Goal: Information Seeking & Learning: Learn about a topic

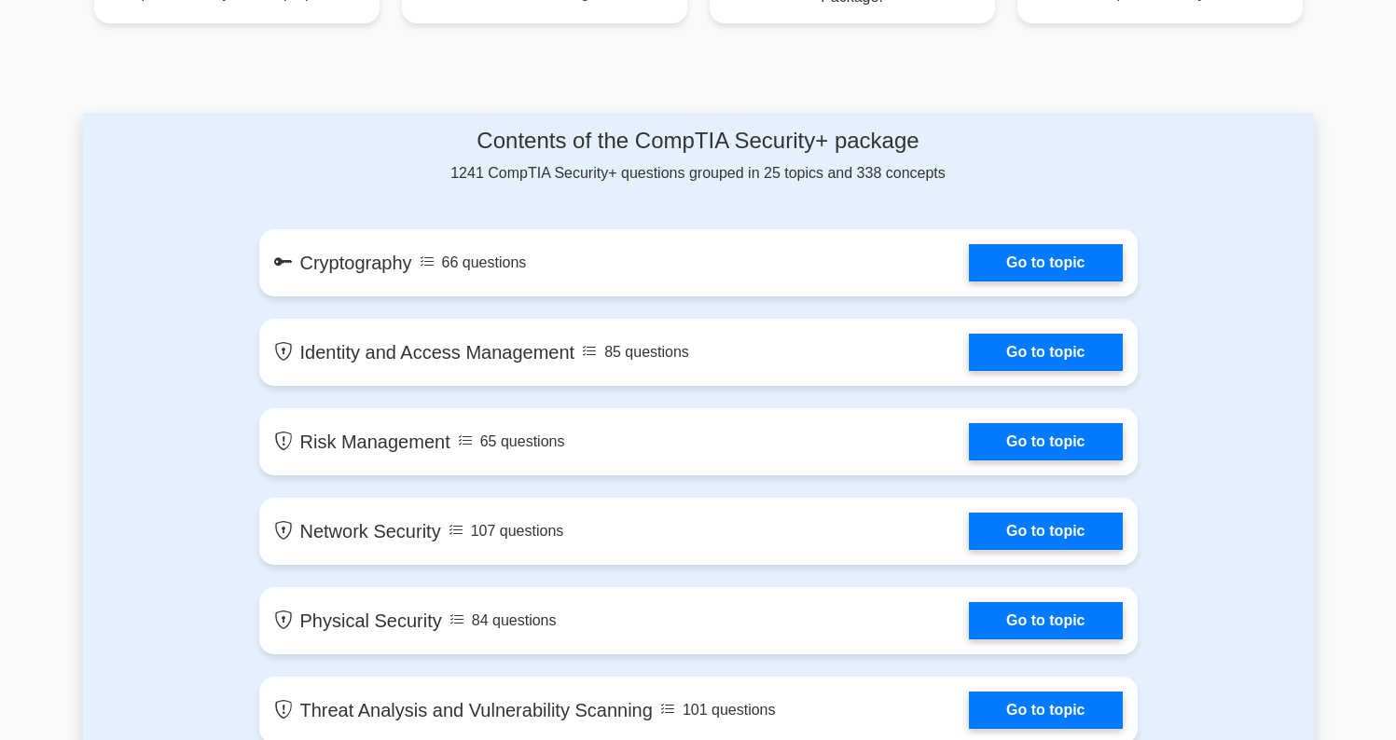
scroll to position [894, 0]
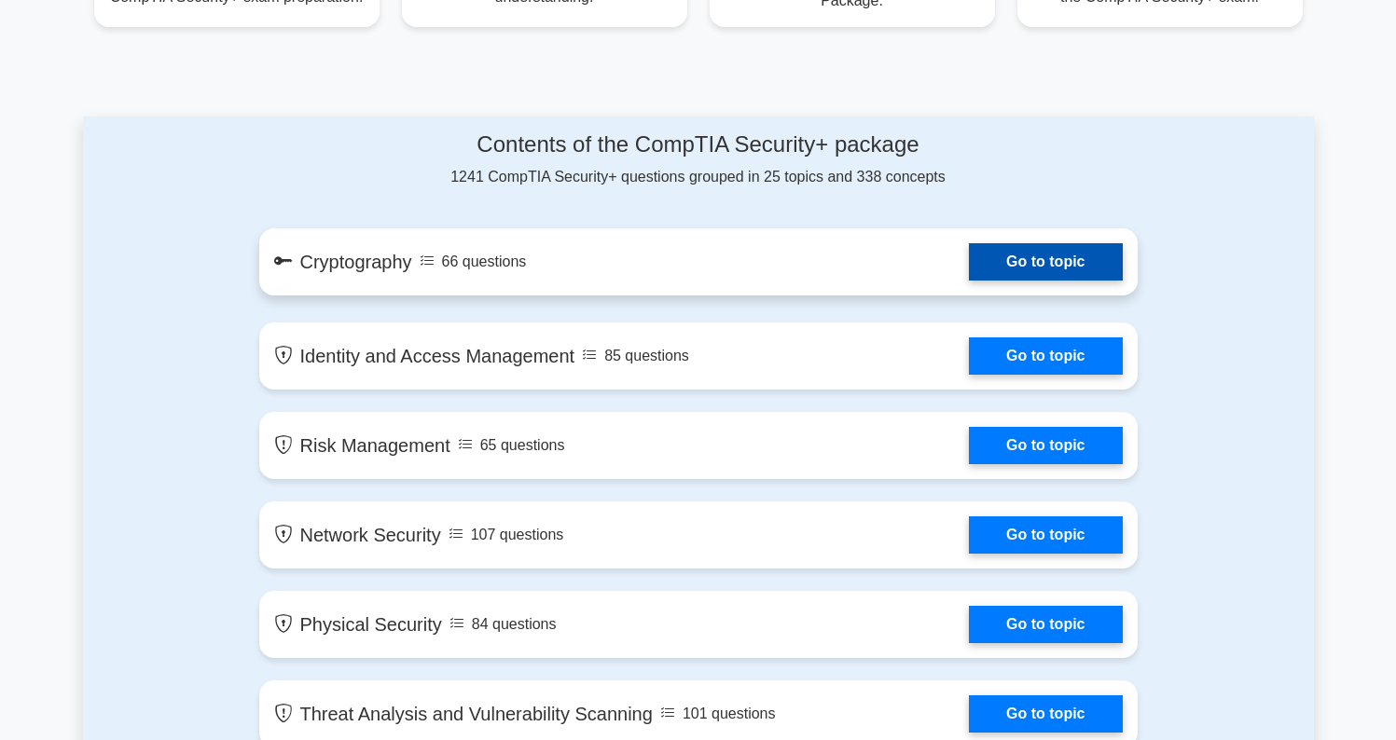
click at [1000, 268] on link "Go to topic" at bounding box center [1045, 261] width 153 height 37
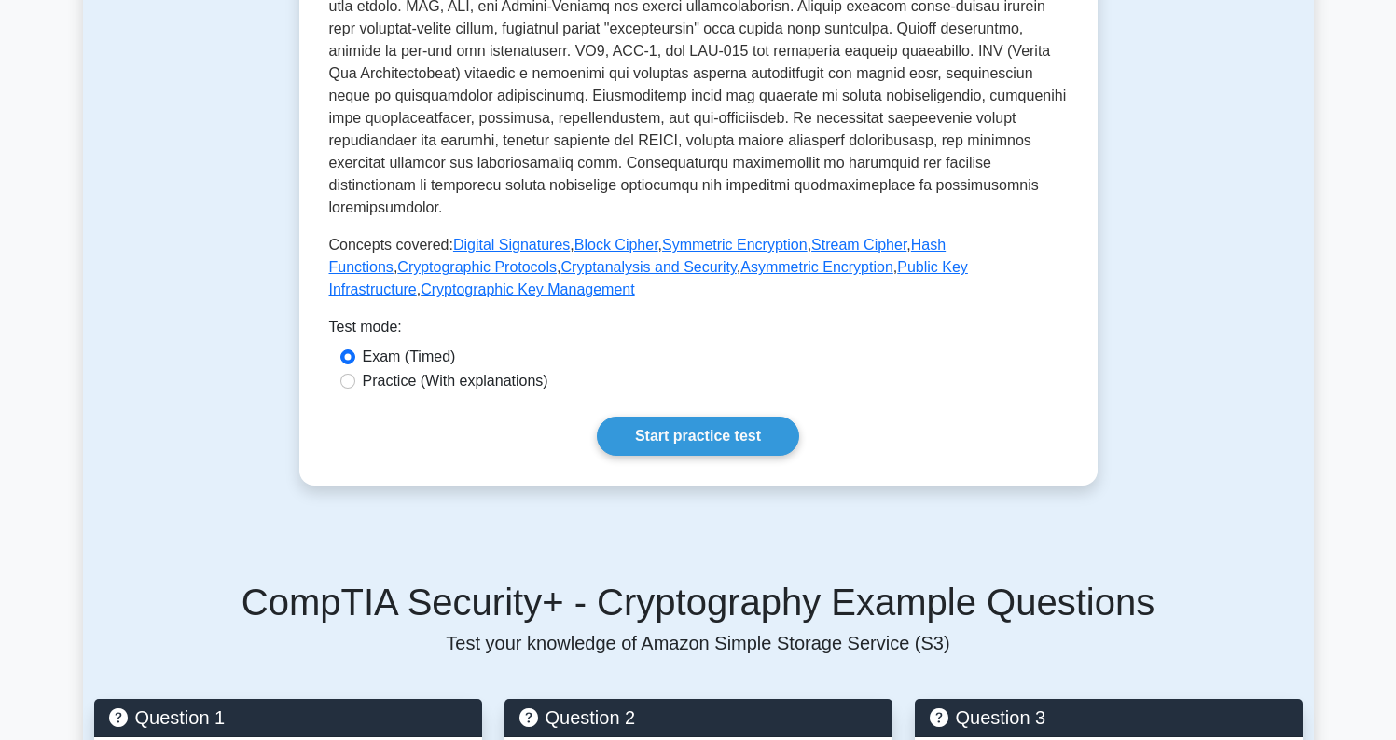
scroll to position [679, 0]
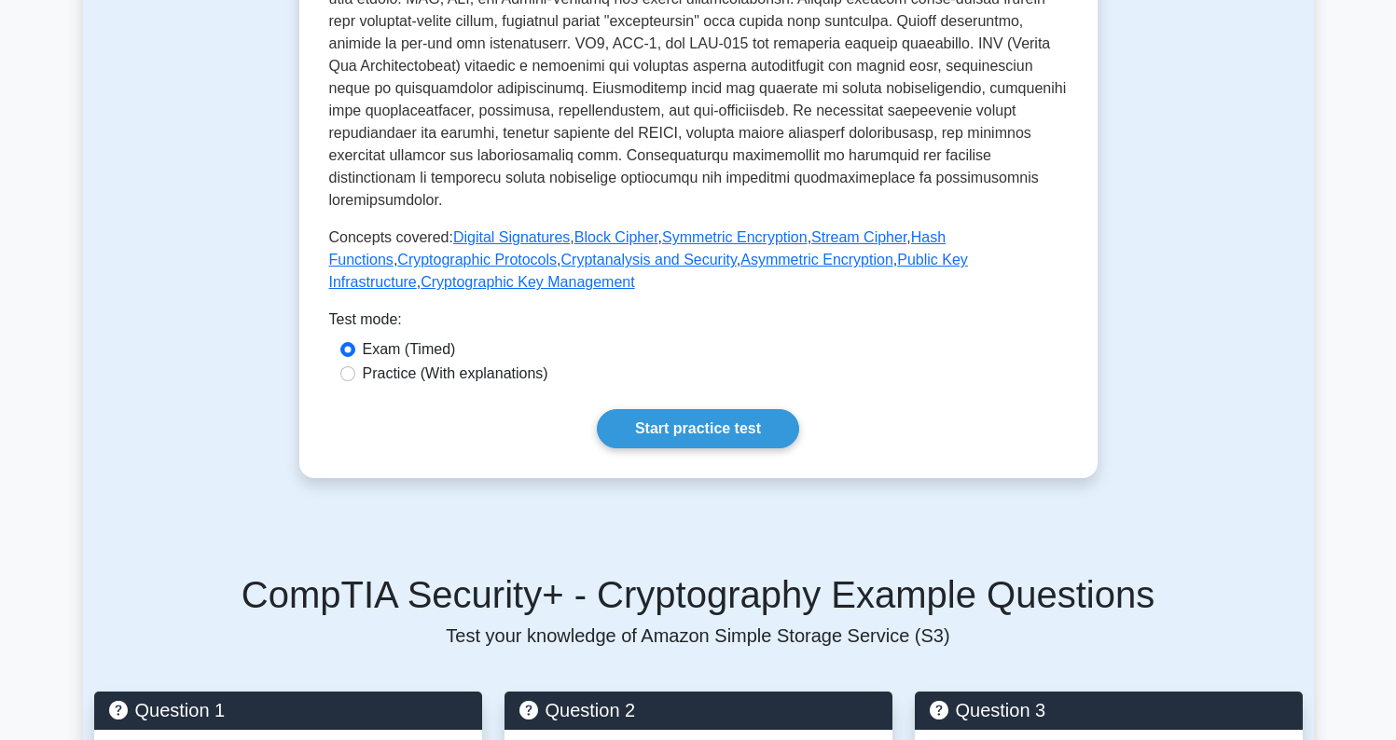
click at [480, 363] on label "Practice (With explanations)" at bounding box center [456, 374] width 186 height 22
click at [355, 366] on input "Practice (With explanations)" at bounding box center [347, 373] width 15 height 15
radio input "true"
click at [683, 411] on link "Start practice test" at bounding box center [698, 428] width 202 height 39
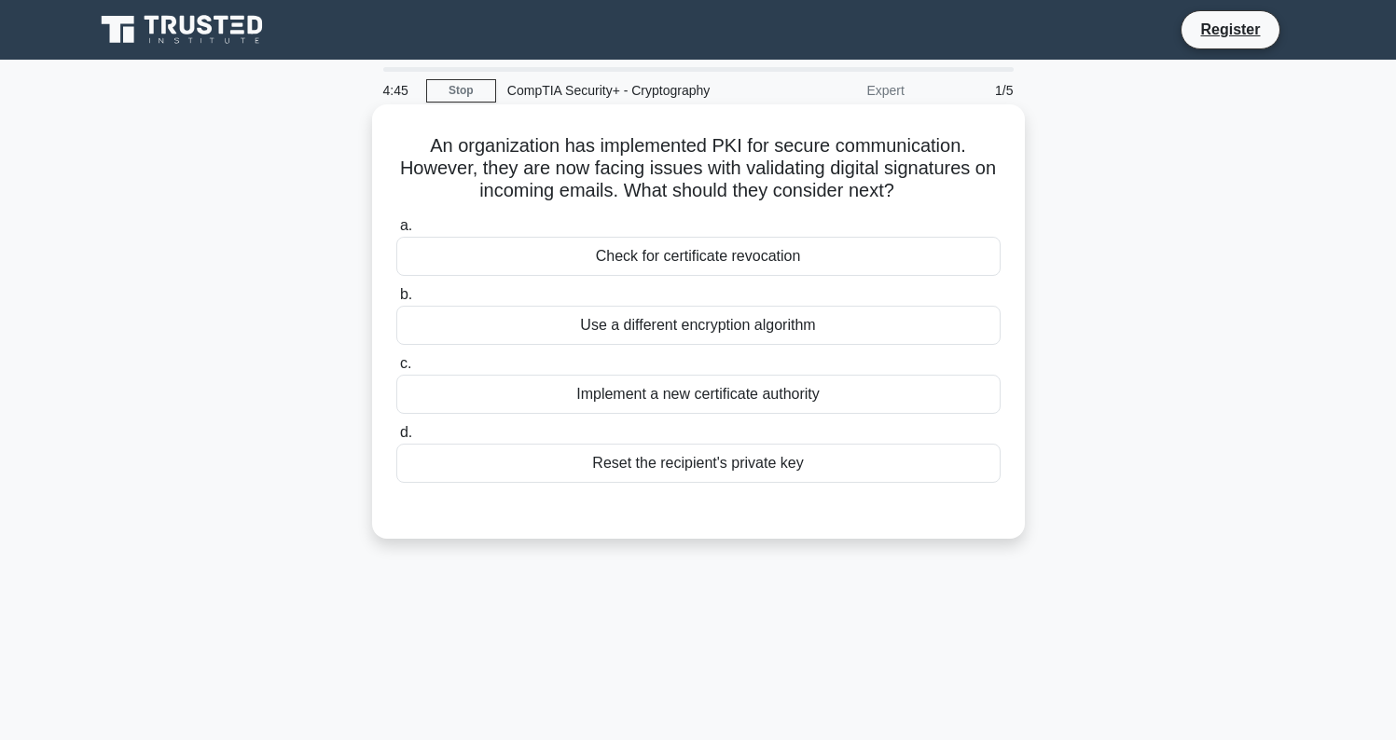
click at [666, 397] on div "Implement a new certificate authority" at bounding box center [698, 394] width 604 height 39
click at [396, 370] on input "c. Implement a new certificate authority" at bounding box center [396, 364] width 0 height 12
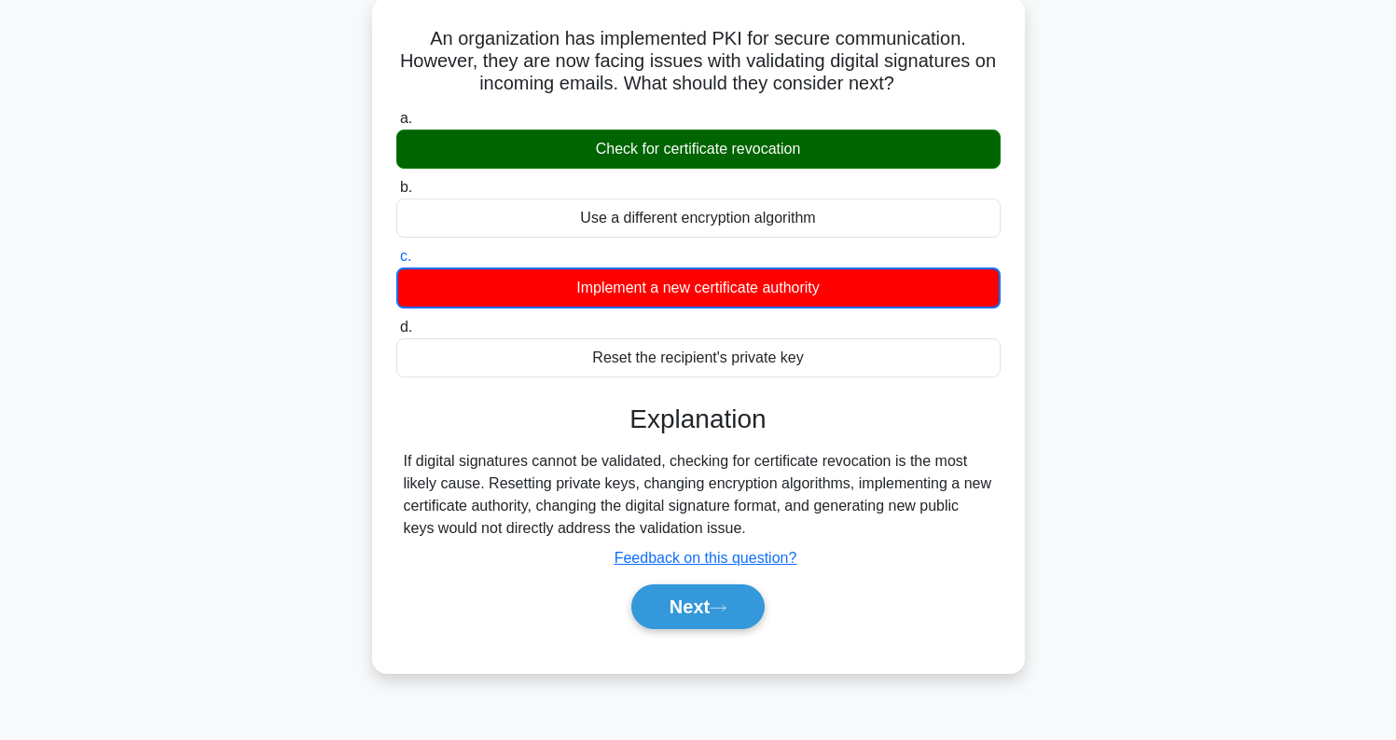
scroll to position [134, 0]
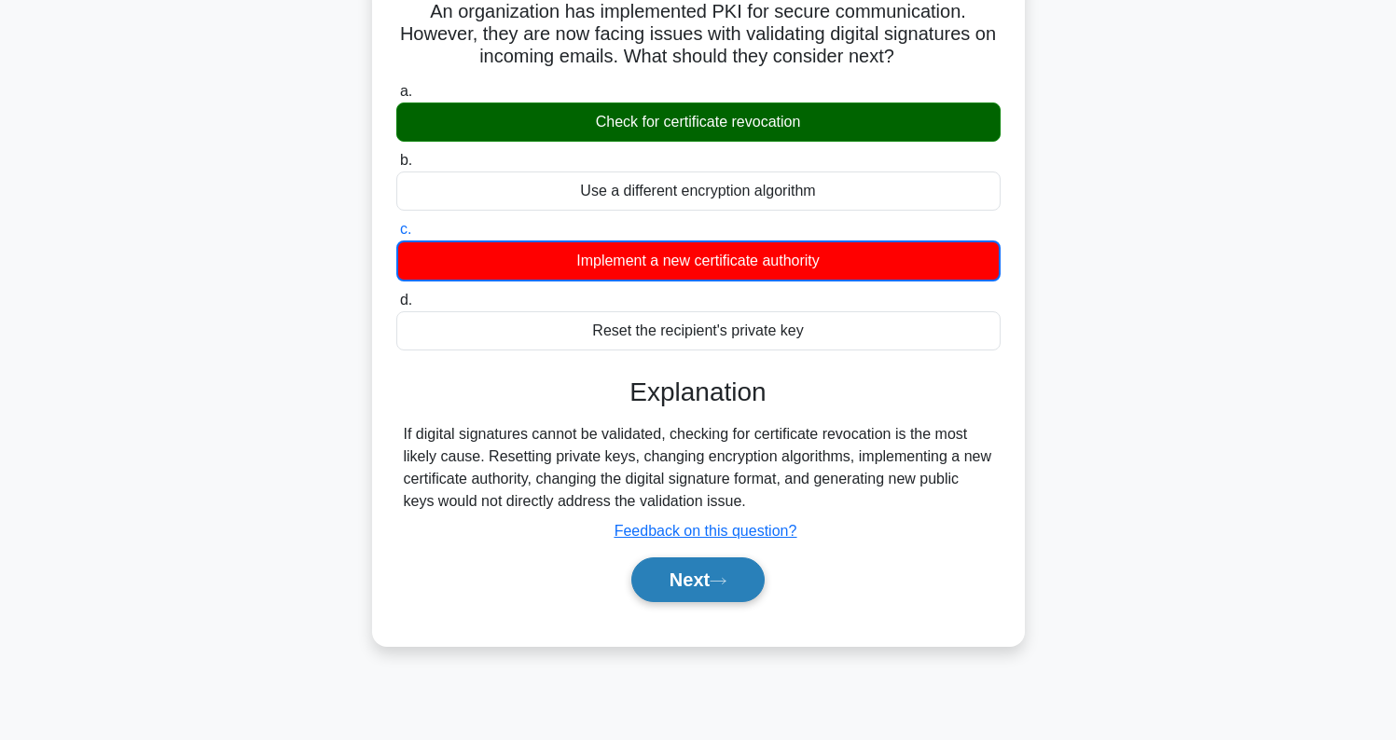
click at [689, 584] on button "Next" at bounding box center [697, 580] width 133 height 45
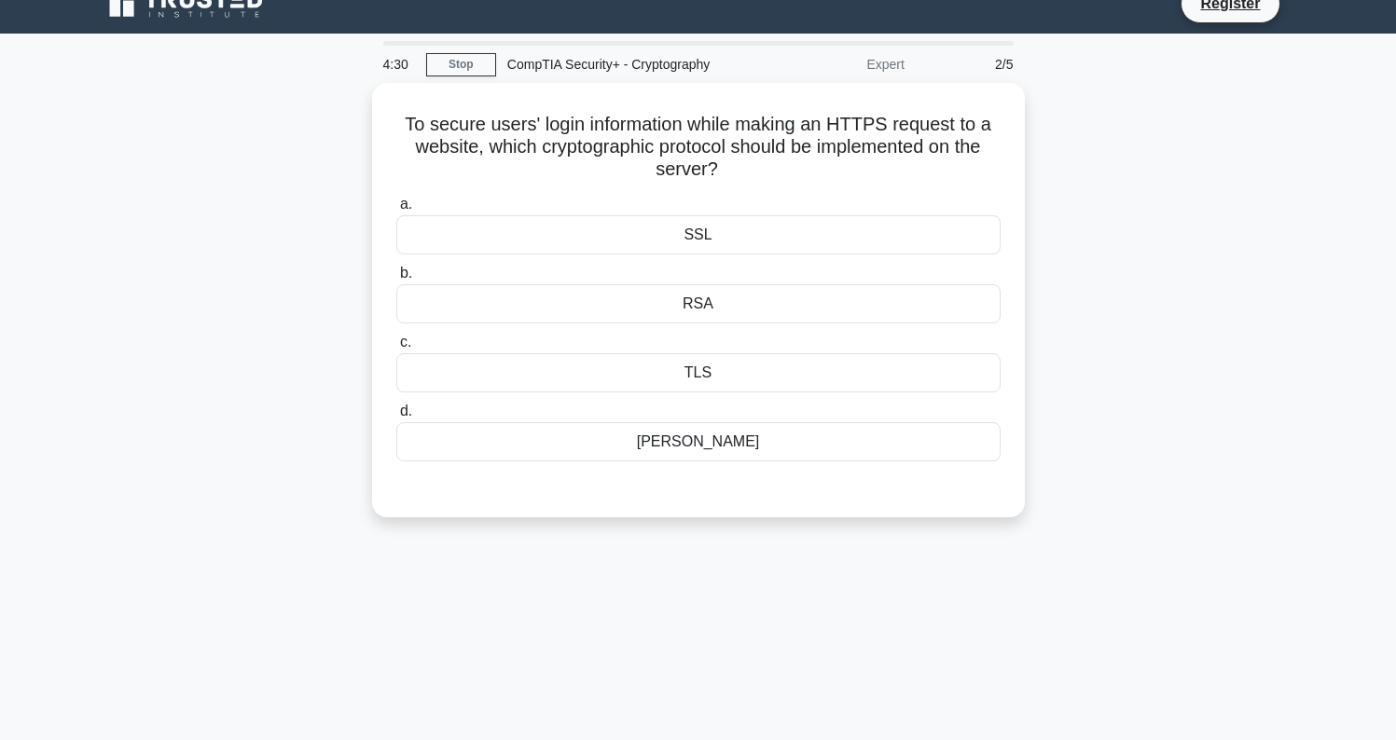
scroll to position [27, 0]
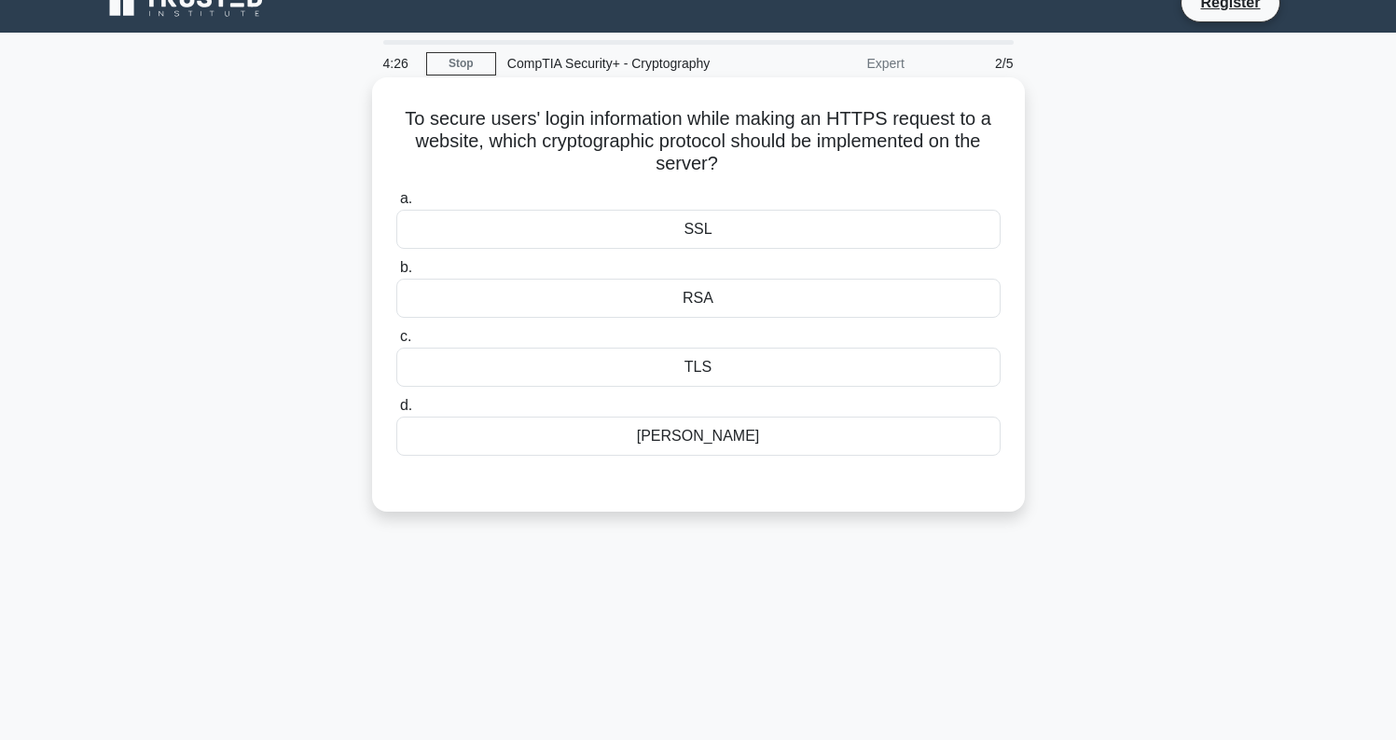
click at [724, 224] on div "SSL" at bounding box center [698, 229] width 604 height 39
click at [396, 205] on input "a. SSL" at bounding box center [396, 199] width 0 height 12
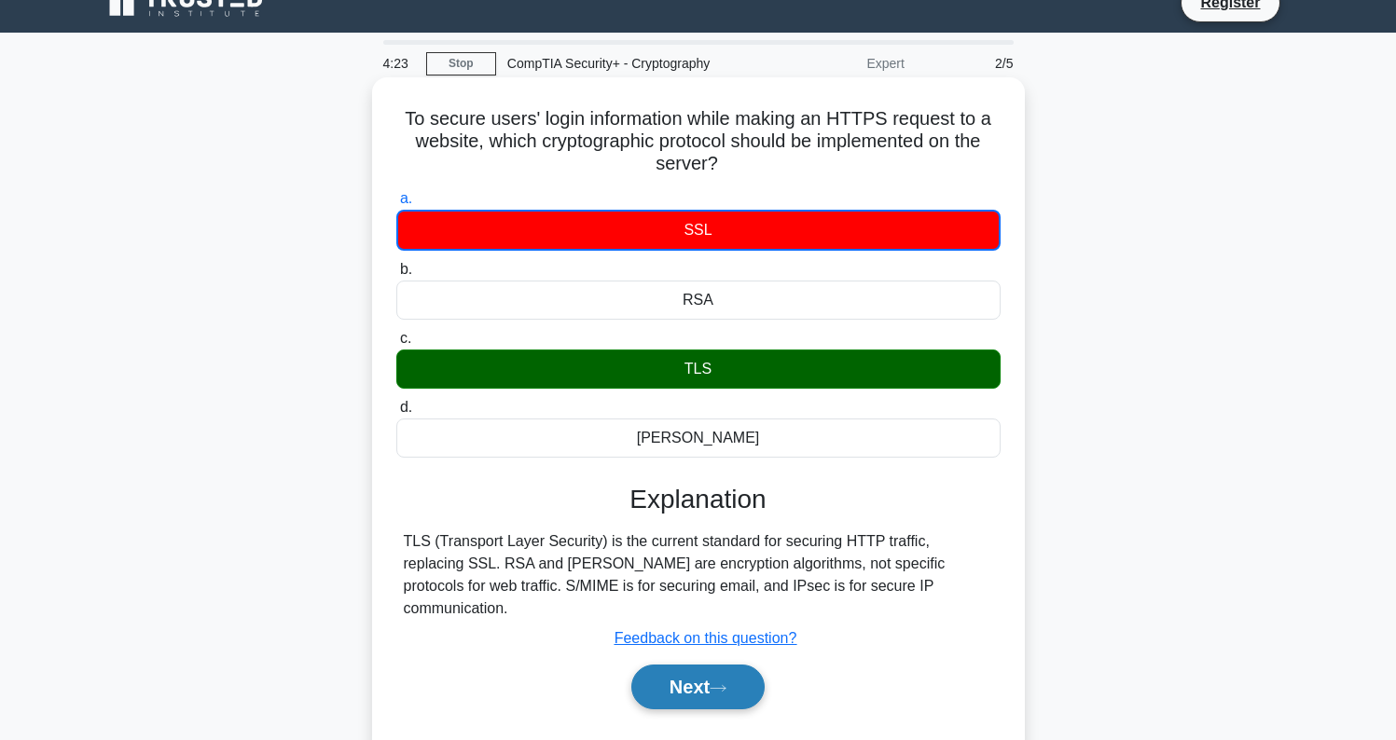
click at [686, 668] on button "Next" at bounding box center [697, 687] width 133 height 45
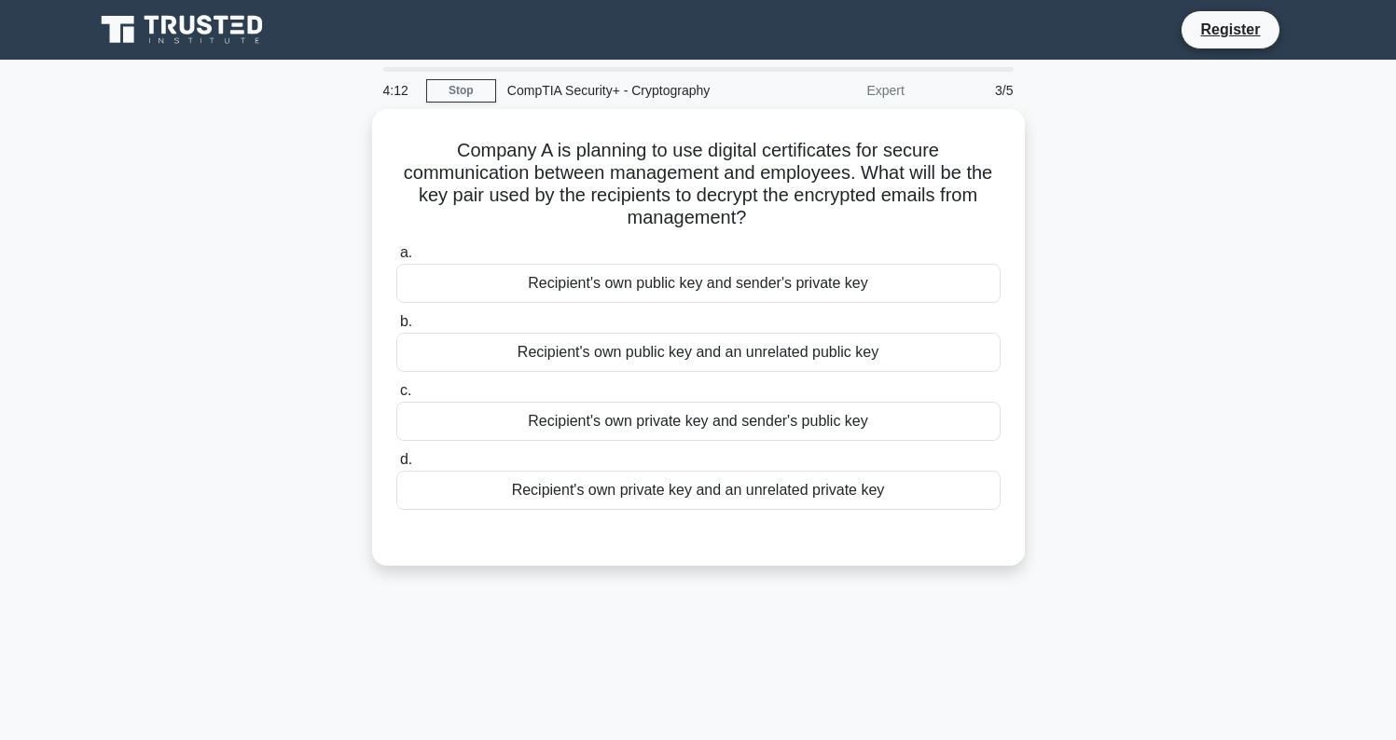
scroll to position [0, 0]
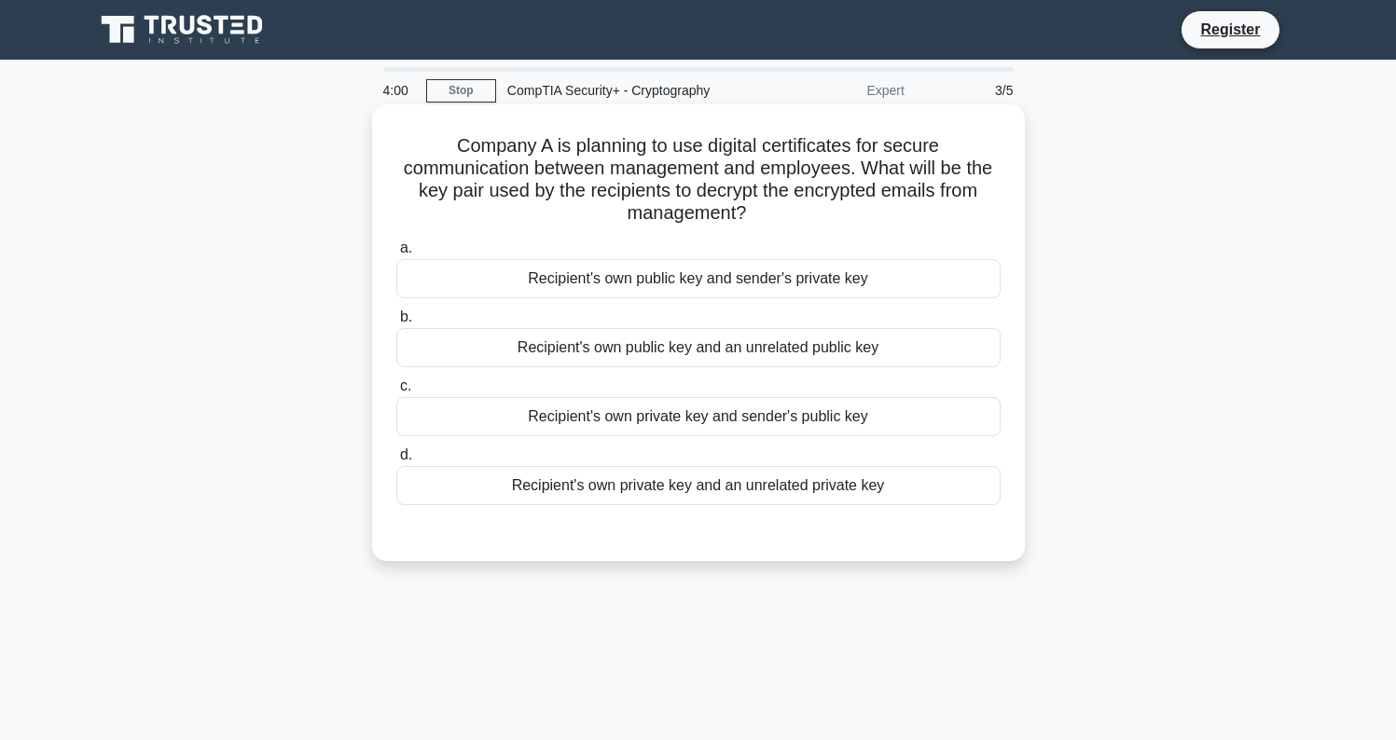
click at [698, 423] on div "Recipient's own private key and sender's public key" at bounding box center [698, 416] width 604 height 39
click at [396, 393] on input "c. Recipient's own private key and sender's public key" at bounding box center [396, 386] width 0 height 12
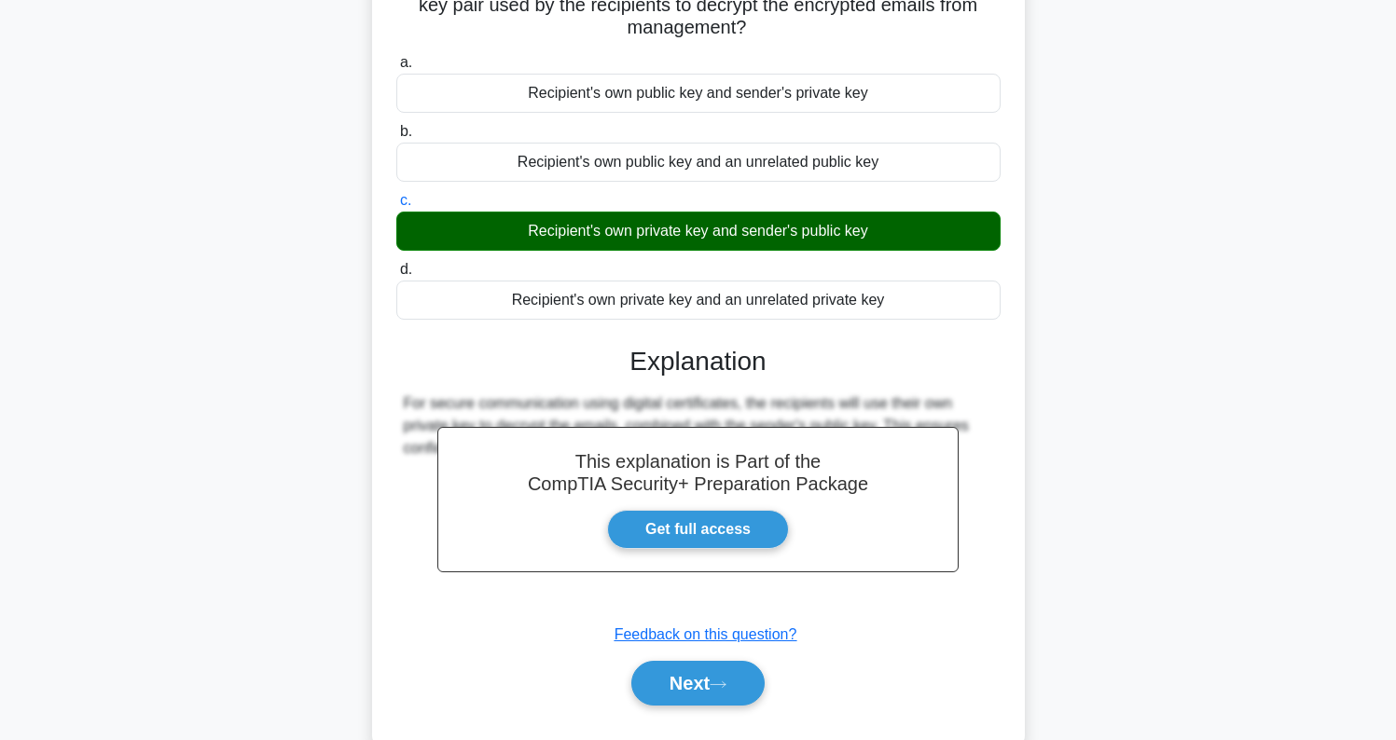
scroll to position [208, 0]
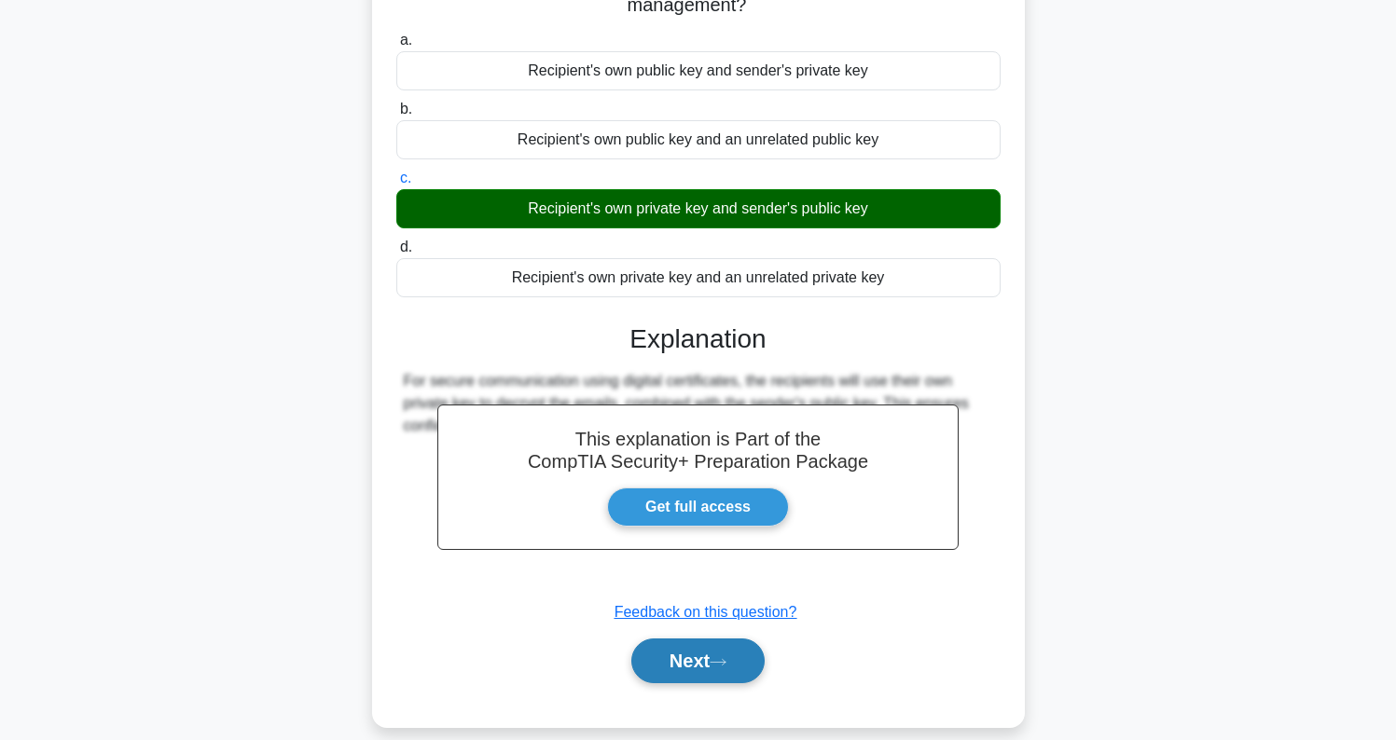
click at [708, 670] on button "Next" at bounding box center [697, 661] width 133 height 45
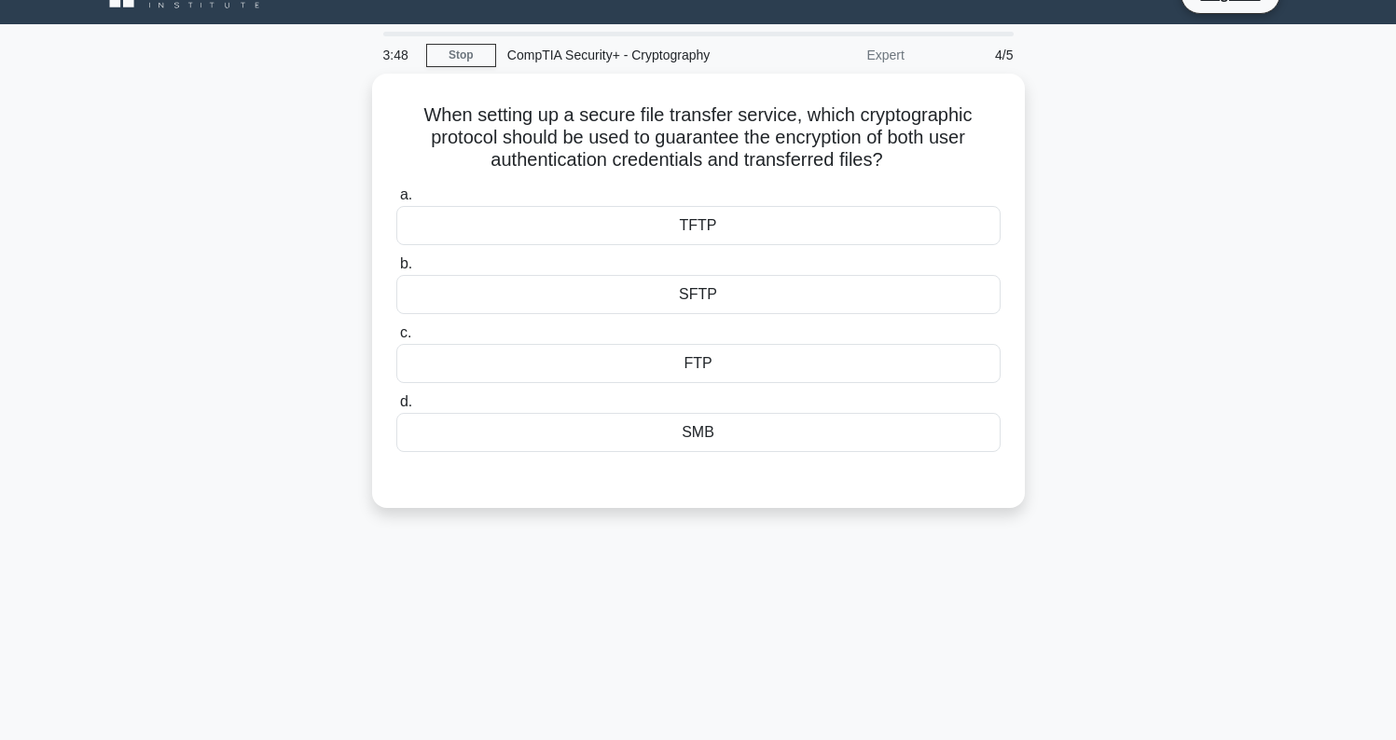
scroll to position [35, 0]
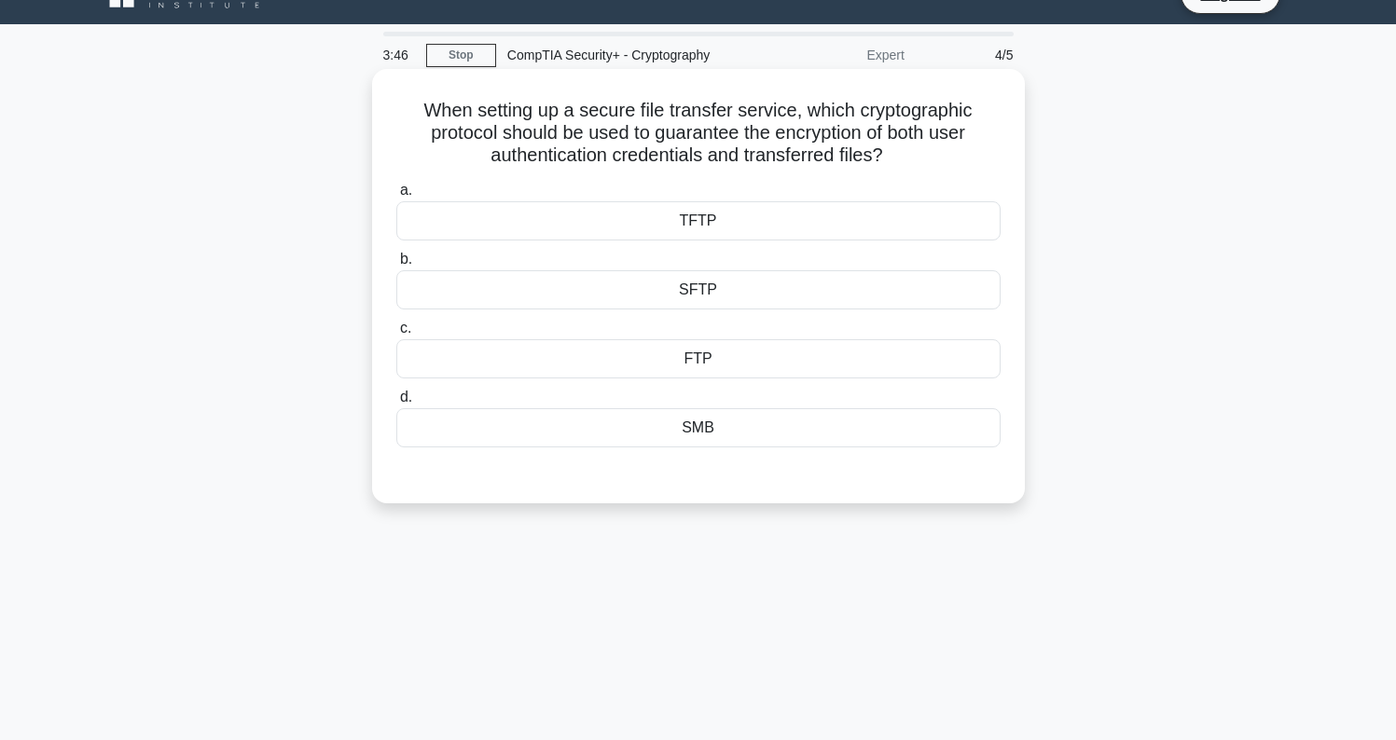
click at [714, 295] on div "SFTP" at bounding box center [698, 289] width 604 height 39
click at [396, 266] on input "b. SFTP" at bounding box center [396, 260] width 0 height 12
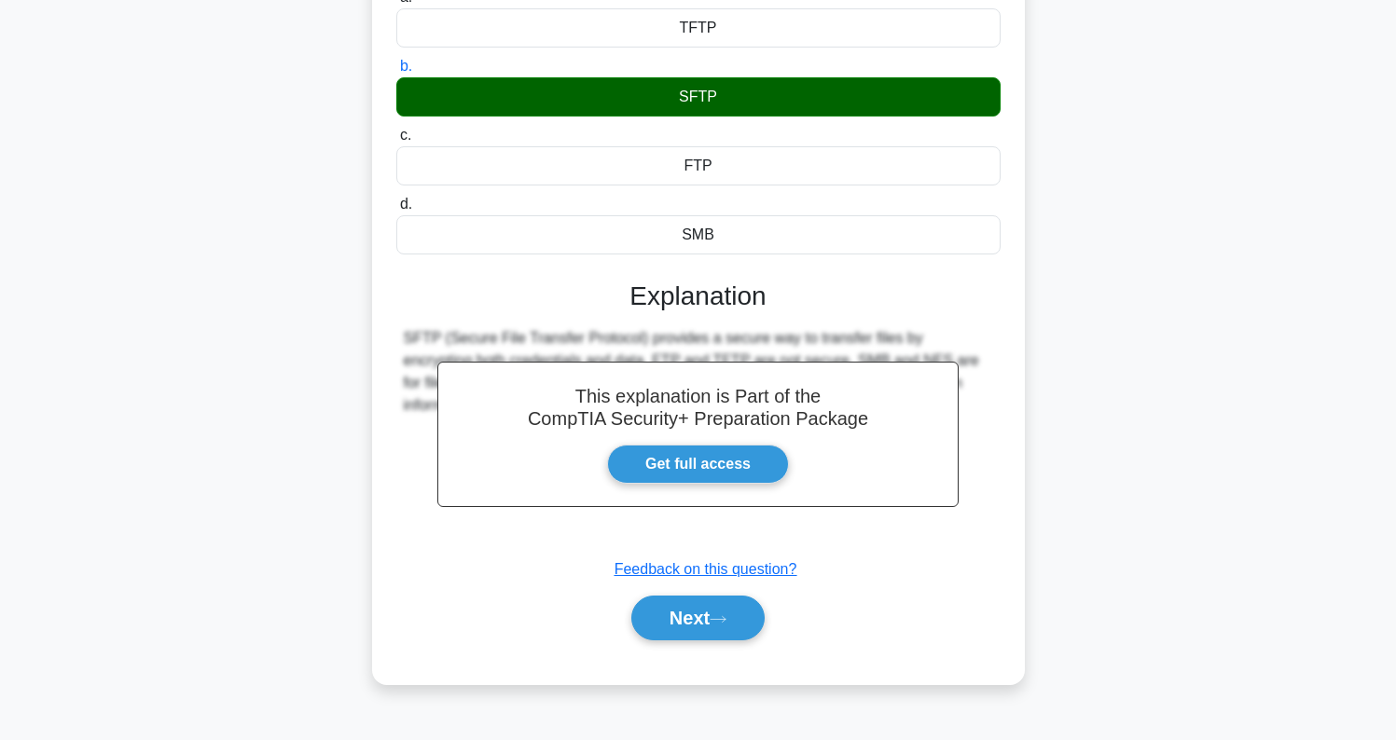
scroll to position [228, 0]
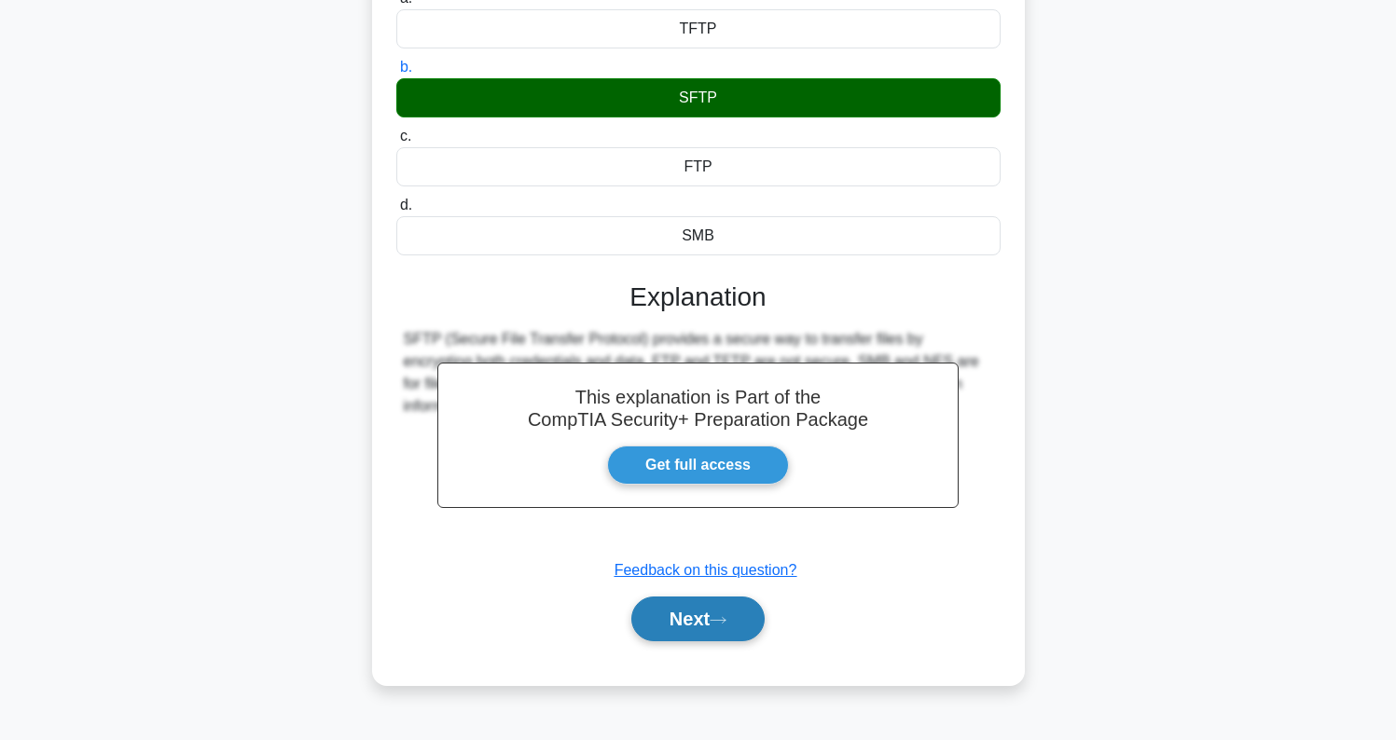
click at [697, 627] on button "Next" at bounding box center [697, 619] width 133 height 45
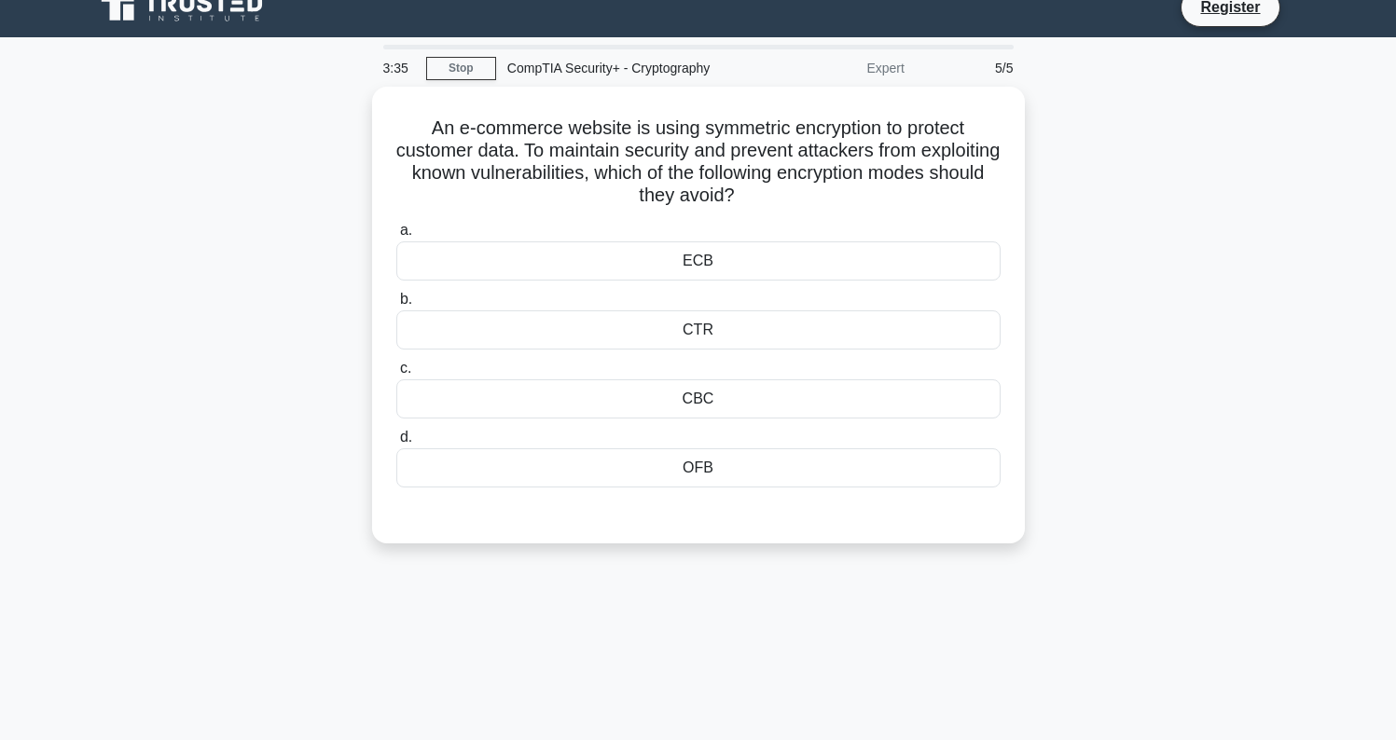
scroll to position [22, 0]
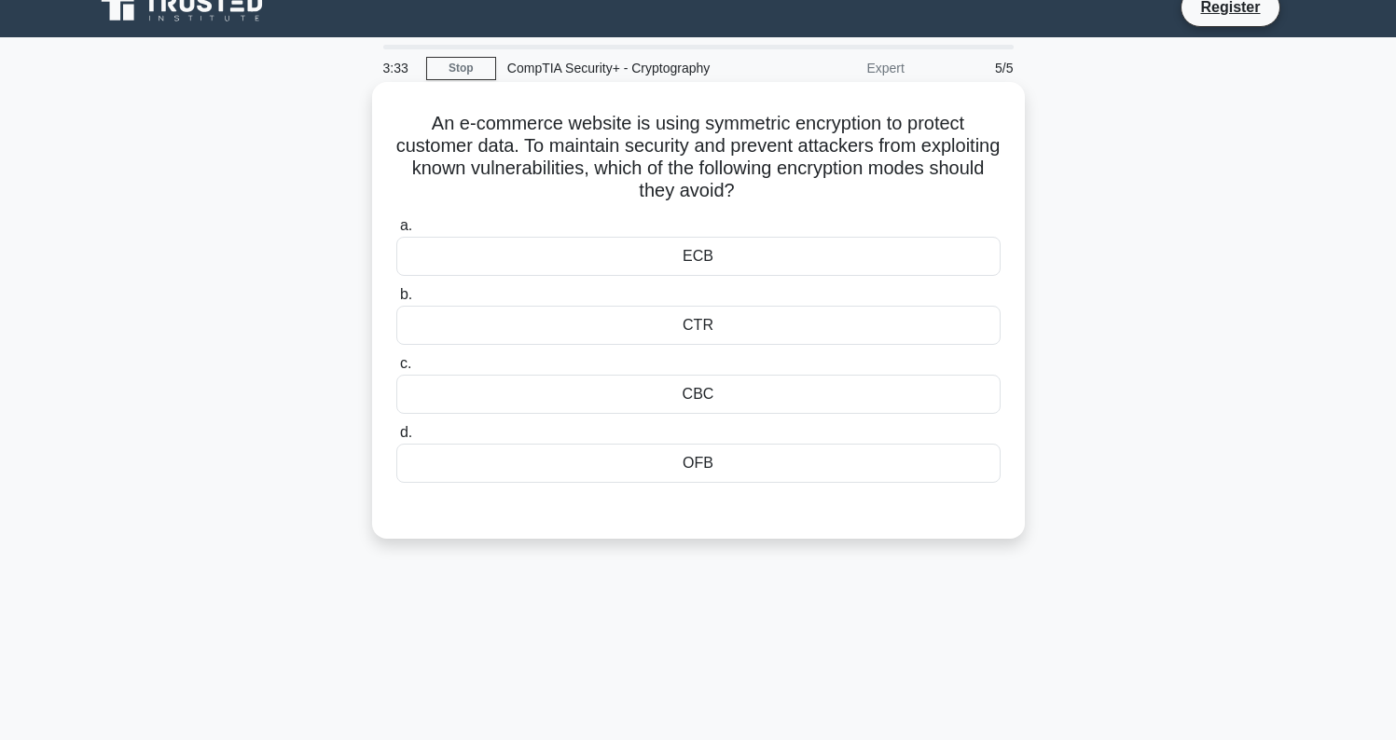
click at [720, 332] on div "CTR" at bounding box center [698, 325] width 604 height 39
click at [396, 301] on input "b. CTR" at bounding box center [396, 295] width 0 height 12
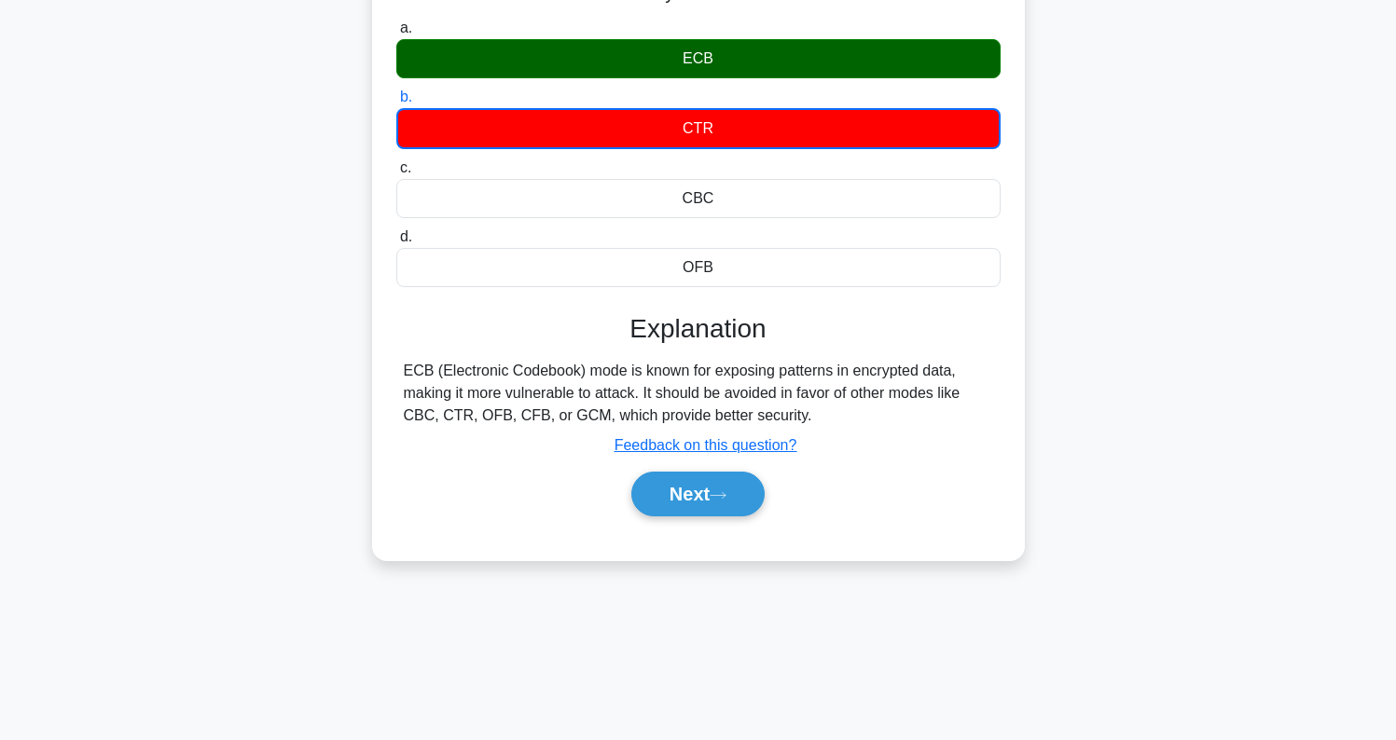
scroll to position [218, 0]
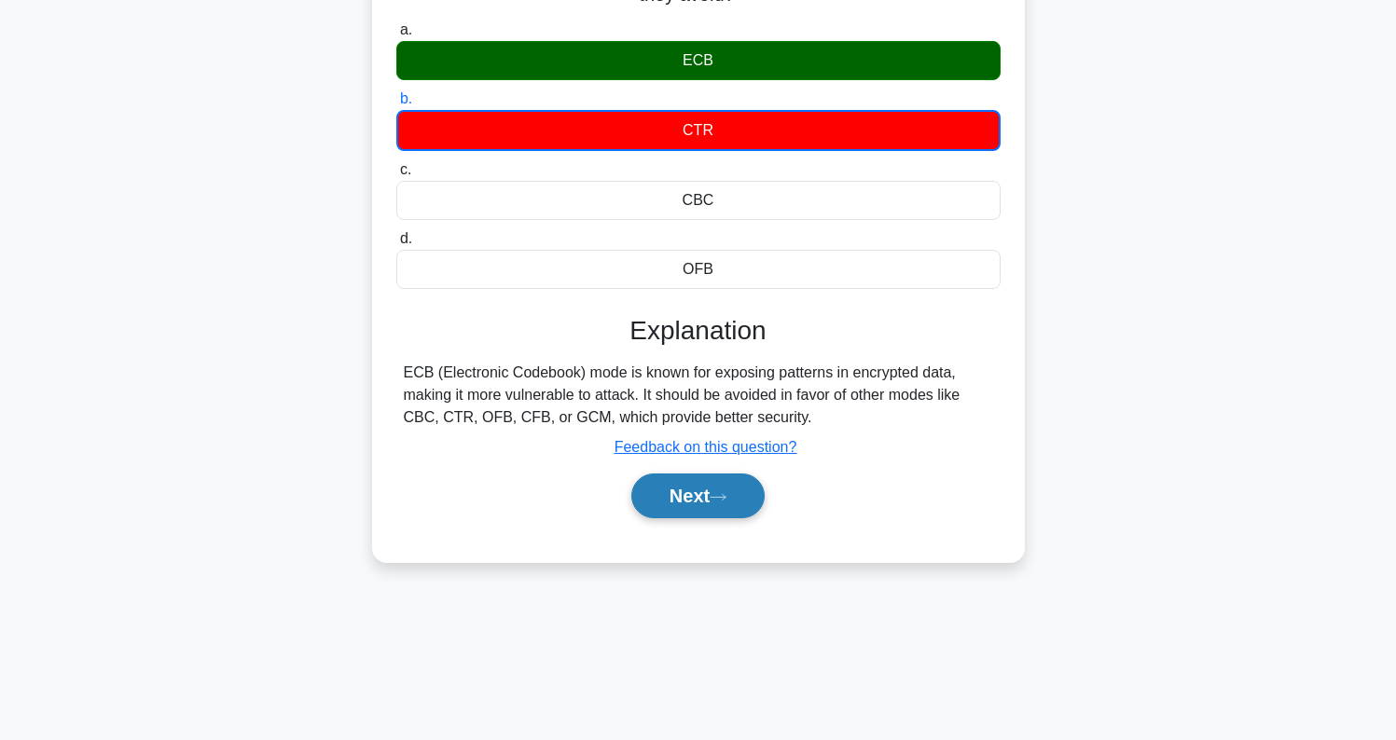
click at [706, 505] on button "Next" at bounding box center [697, 496] width 133 height 45
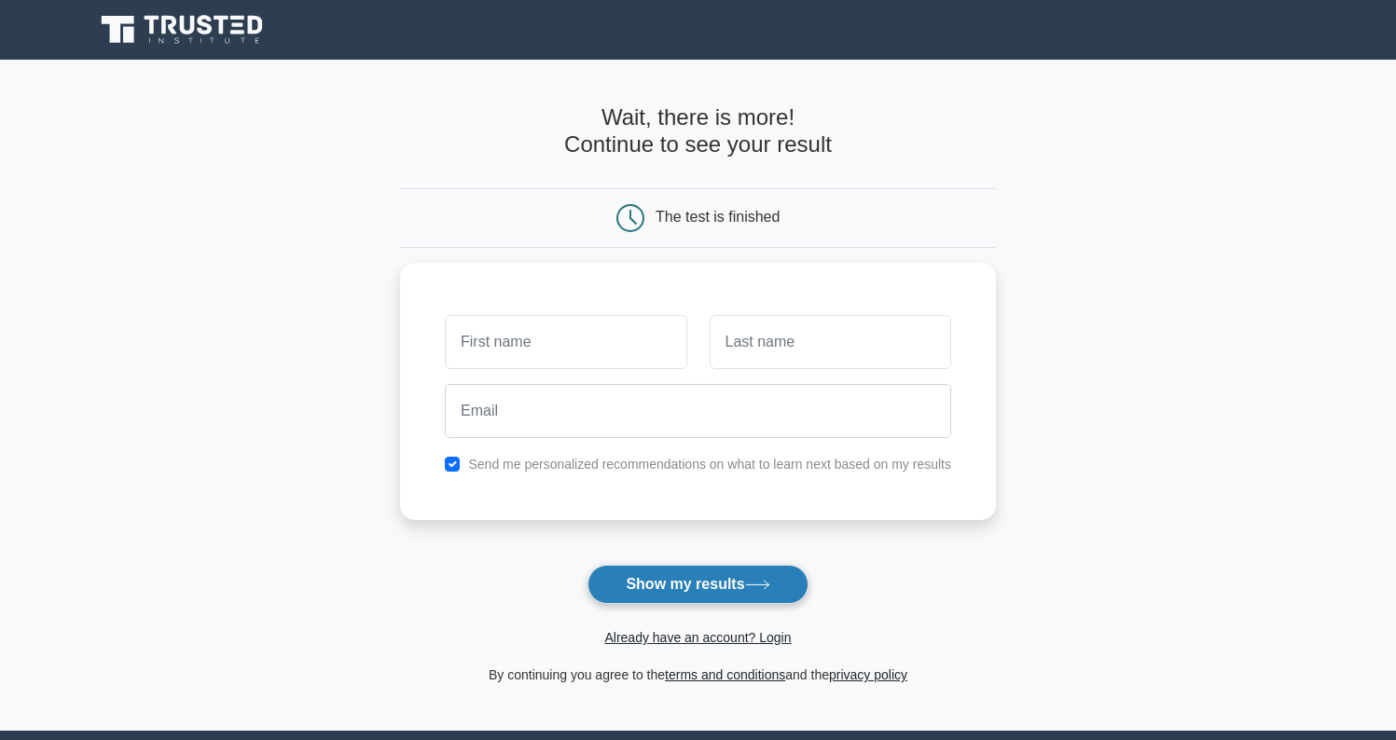
click at [667, 592] on button "Show my results" at bounding box center [697, 584] width 220 height 39
